Goal: Task Accomplishment & Management: Use online tool/utility

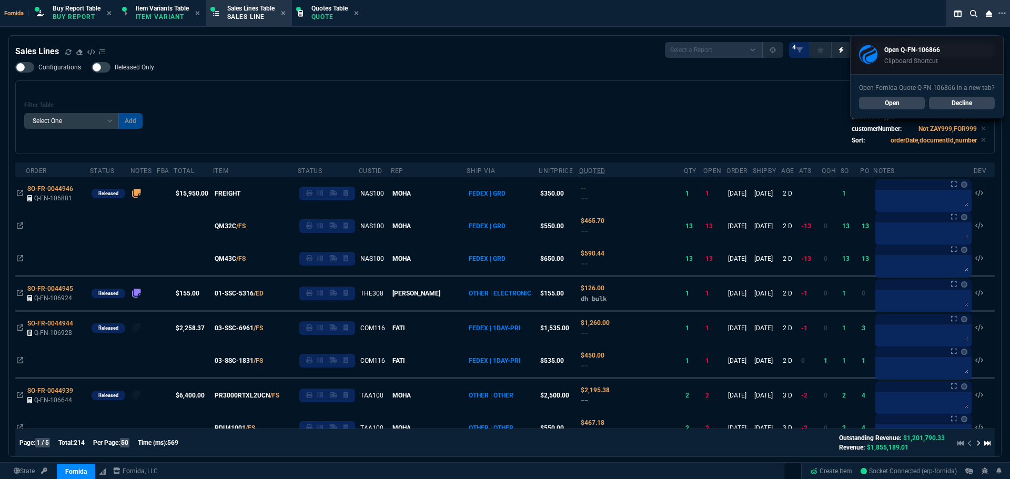
select select "1: BROV"
select select
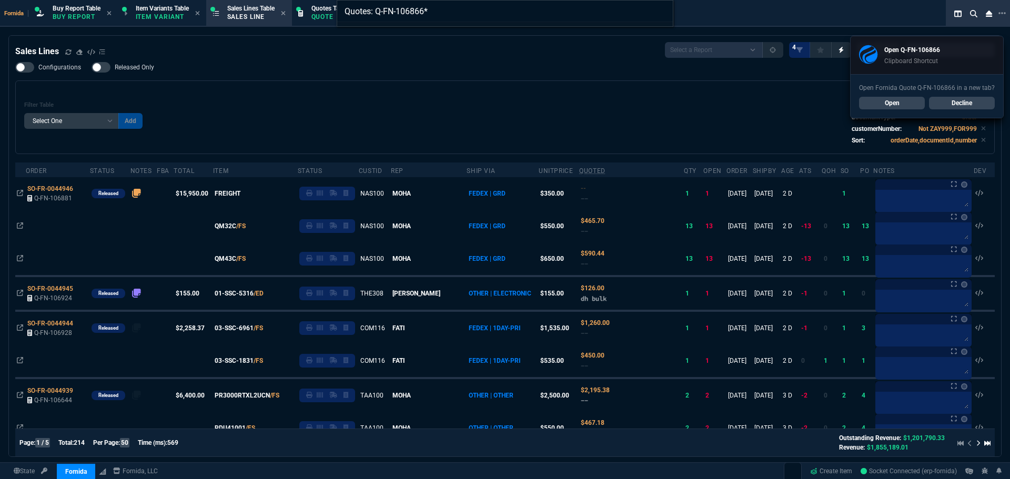
type input "Quotes: Q-FN-106866"
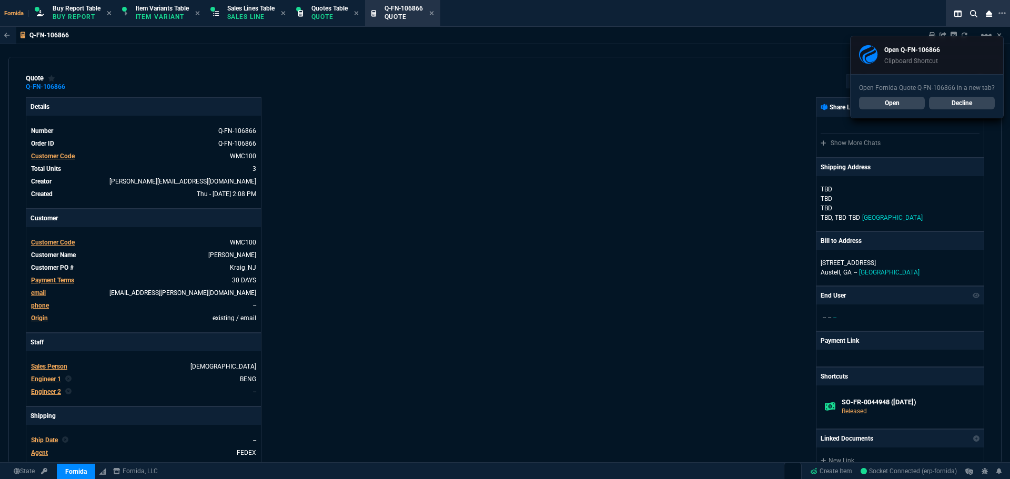
type input "7"
type input "232"
type input "55"
type input "150"
type input "50"
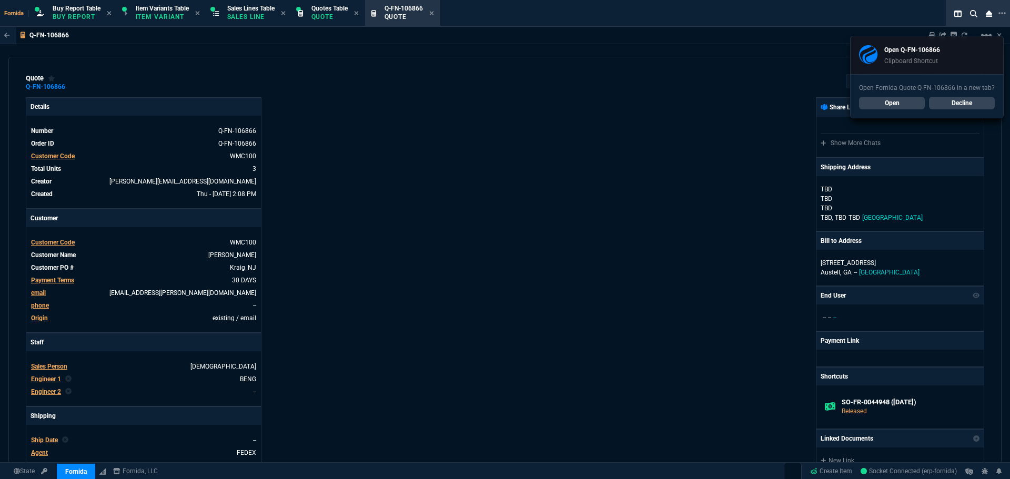
type input "125"
type input "22"
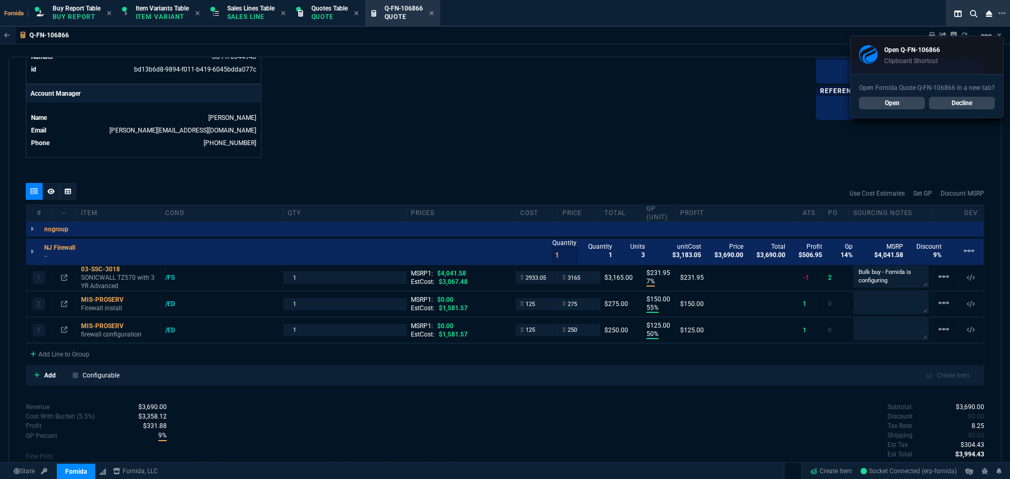
scroll to position [473, 0]
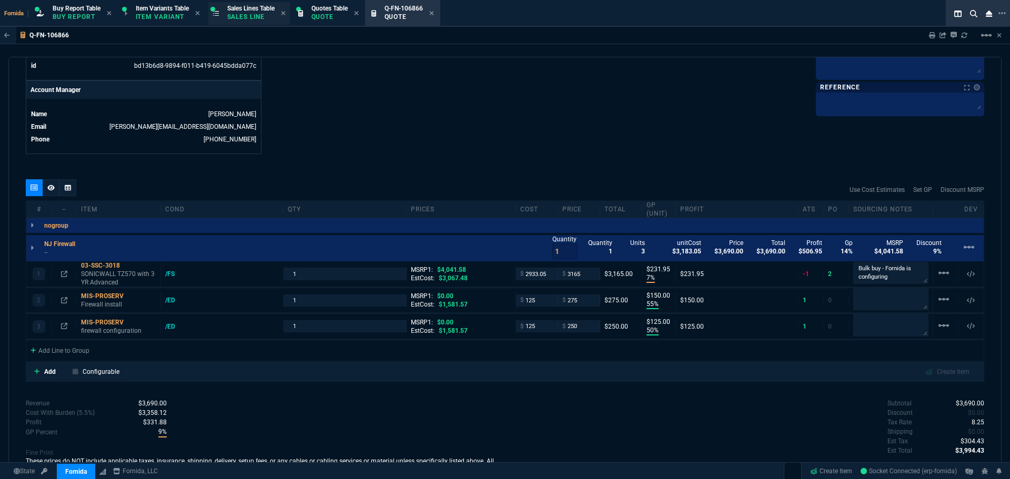
click at [269, 23] on div "Sales Lines Table Sales Line" at bounding box center [249, 13] width 82 height 23
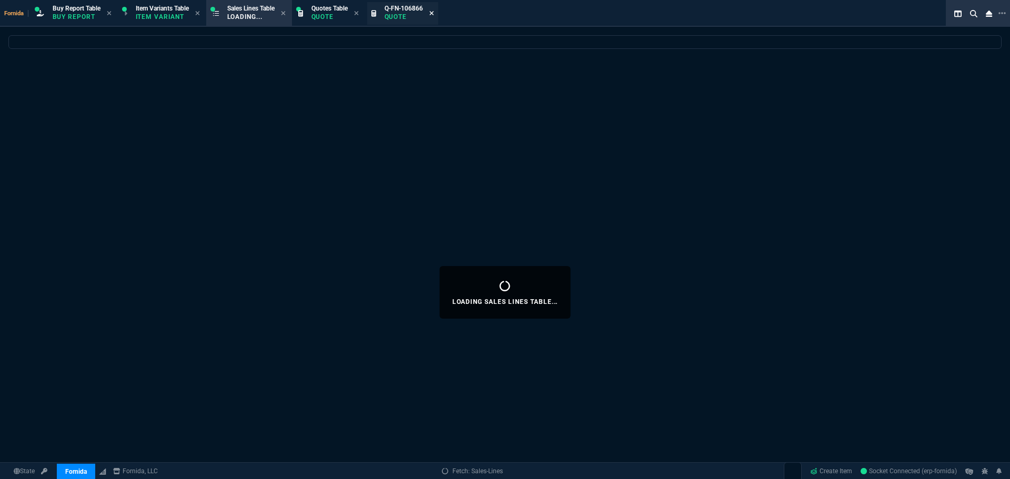
click at [433, 14] on icon at bounding box center [431, 13] width 4 height 4
select select
